Goal: Check status: Check status

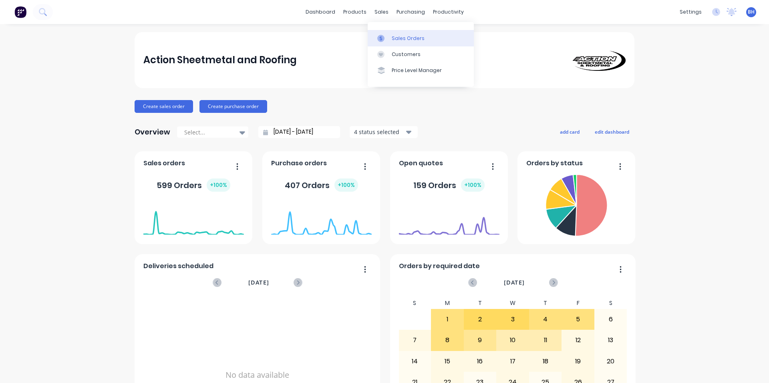
click at [395, 36] on div "Sales Orders" at bounding box center [408, 38] width 33 height 7
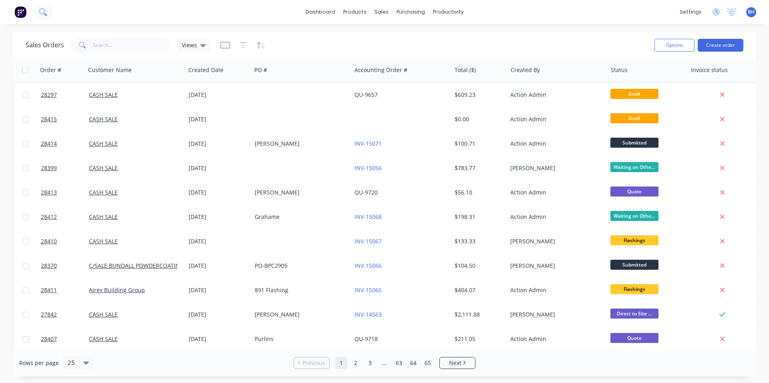
click at [41, 12] on icon at bounding box center [43, 12] width 8 height 8
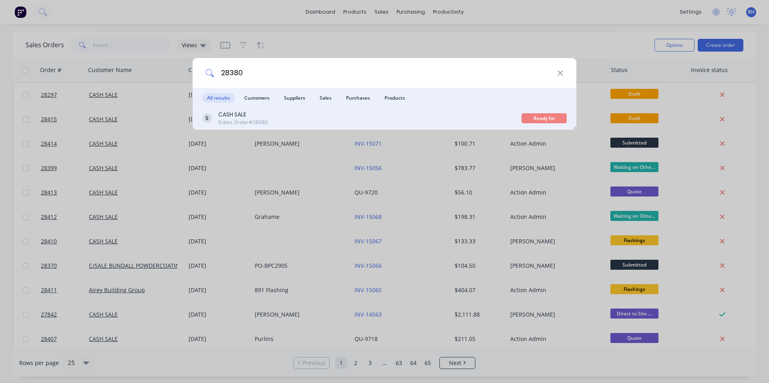
type input "28380"
click at [262, 119] on div "Sales Order #28380" at bounding box center [243, 122] width 50 height 7
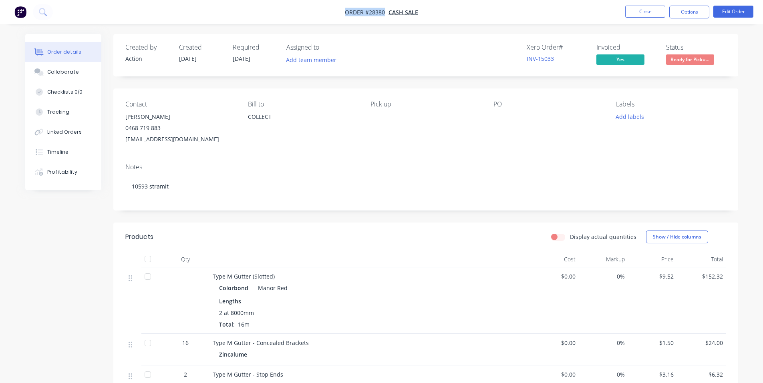
drag, startPoint x: 345, startPoint y: 12, endPoint x: 383, endPoint y: 14, distance: 38.2
click at [383, 14] on span "Order #28380 -" at bounding box center [367, 12] width 44 height 8
drag, startPoint x: 383, startPoint y: 14, endPoint x: 341, endPoint y: 12, distance: 41.7
click at [341, 12] on nav "Order #28380 - CASH SALE Close Options Edit Order" at bounding box center [381, 12] width 763 height 24
drag, startPoint x: 345, startPoint y: 12, endPoint x: 378, endPoint y: 14, distance: 32.9
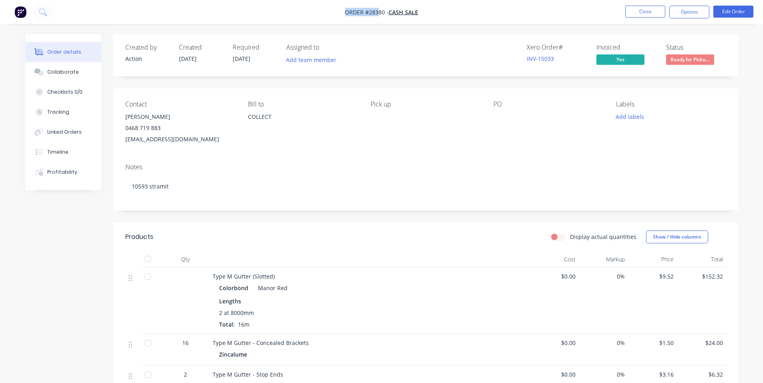
click at [378, 14] on span "Order #28380 -" at bounding box center [367, 12] width 44 height 8
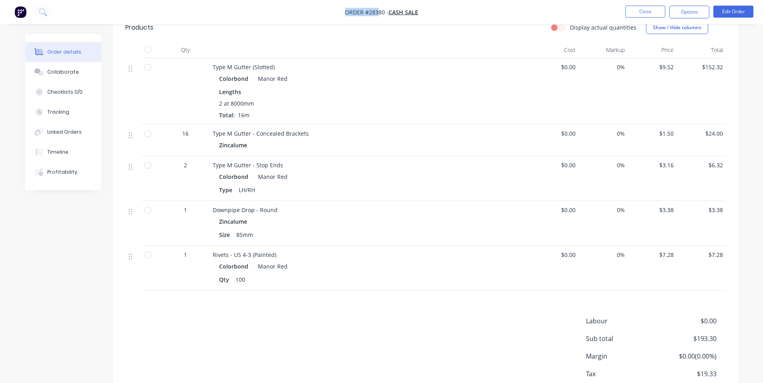
scroll to position [260, 0]
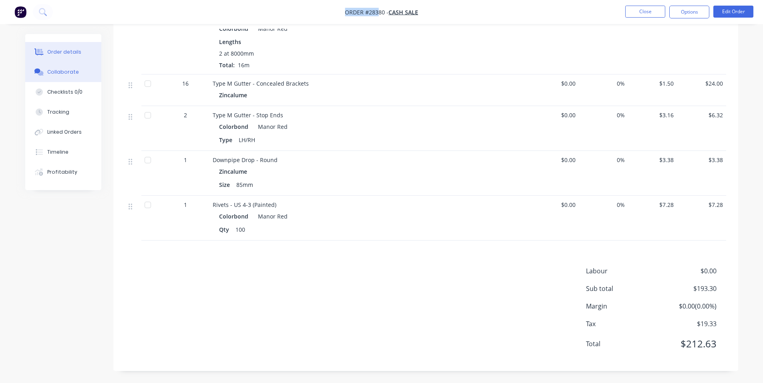
click at [62, 68] on button "Collaborate" at bounding box center [63, 72] width 76 height 20
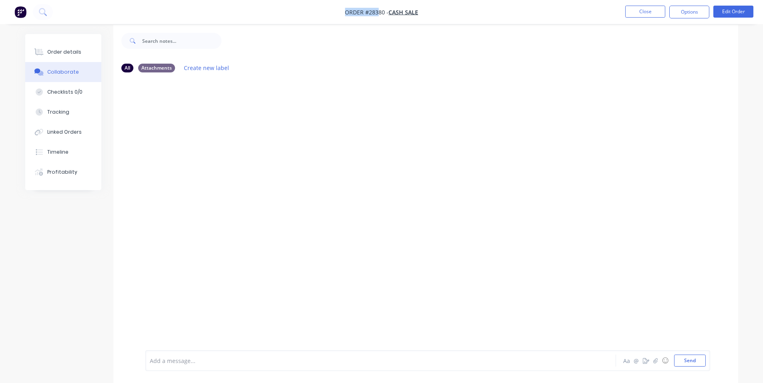
scroll to position [12, 0]
click at [62, 90] on div "Checklists 0/0" at bounding box center [64, 92] width 35 height 7
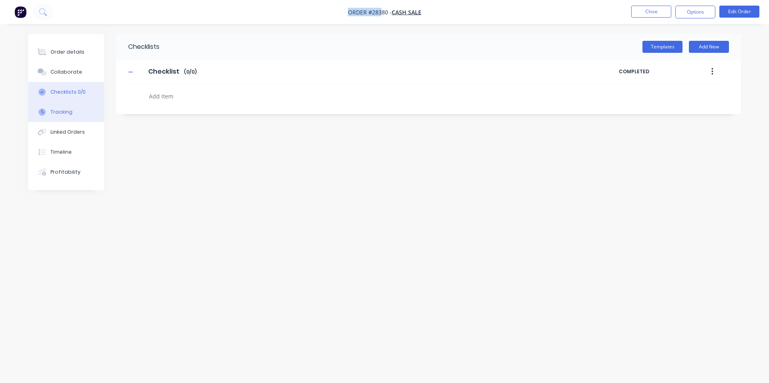
click at [64, 114] on div "Tracking" at bounding box center [61, 112] width 22 height 7
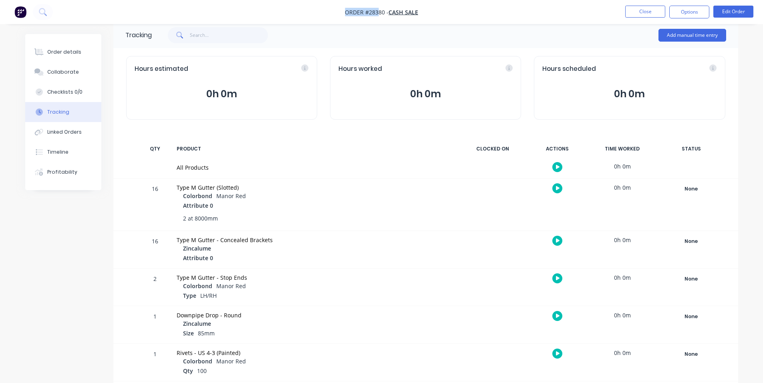
scroll to position [18, 0]
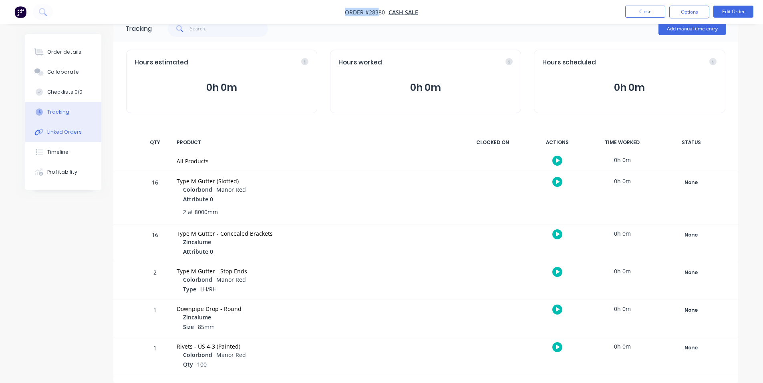
click at [64, 131] on div "Linked Orders" at bounding box center [64, 132] width 34 height 7
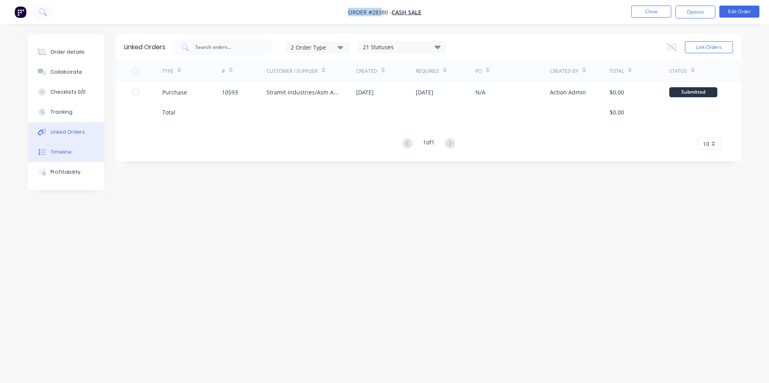
click at [59, 153] on div "Timeline" at bounding box center [60, 152] width 21 height 7
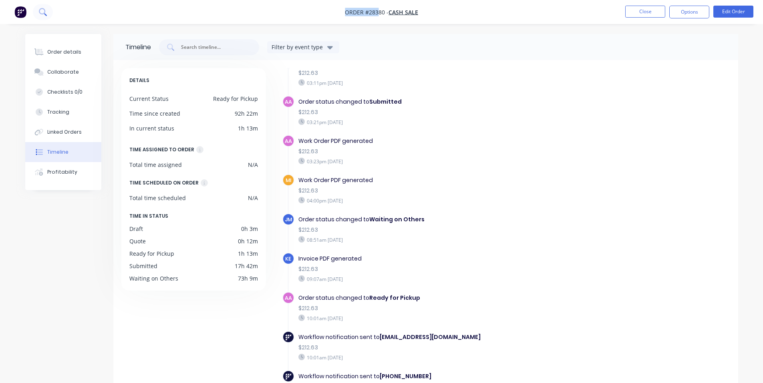
click at [43, 14] on icon at bounding box center [43, 12] width 8 height 8
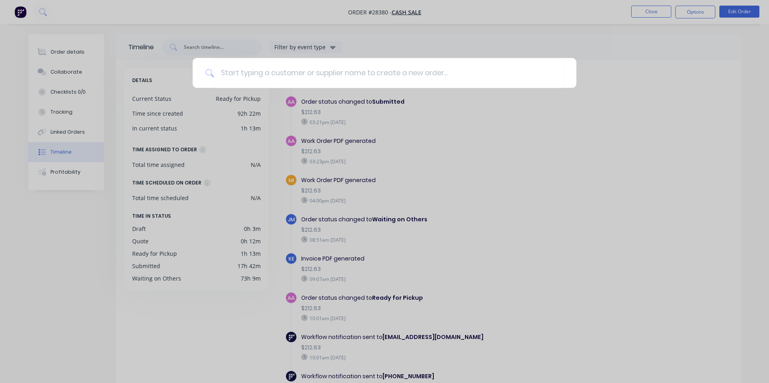
click at [280, 18] on div at bounding box center [384, 191] width 769 height 383
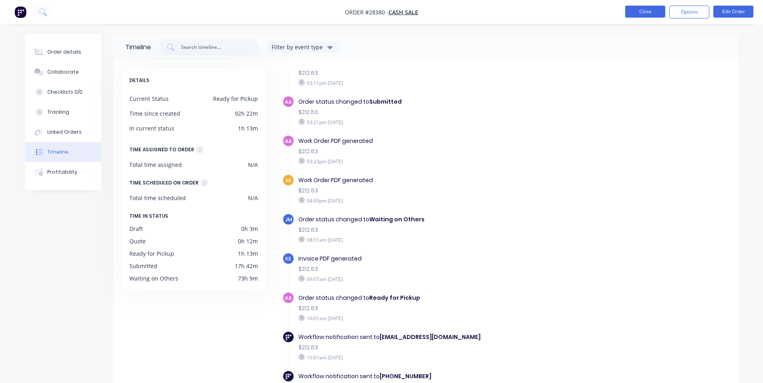
click at [650, 6] on button "Close" at bounding box center [645, 12] width 40 height 12
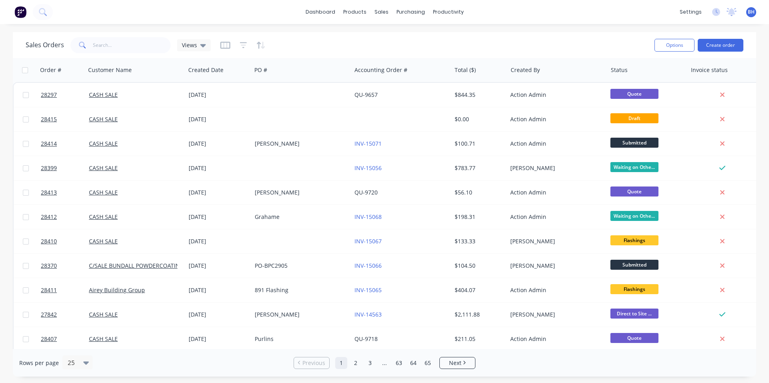
scroll to position [40, 0]
